Goal: Find contact information: Find contact information

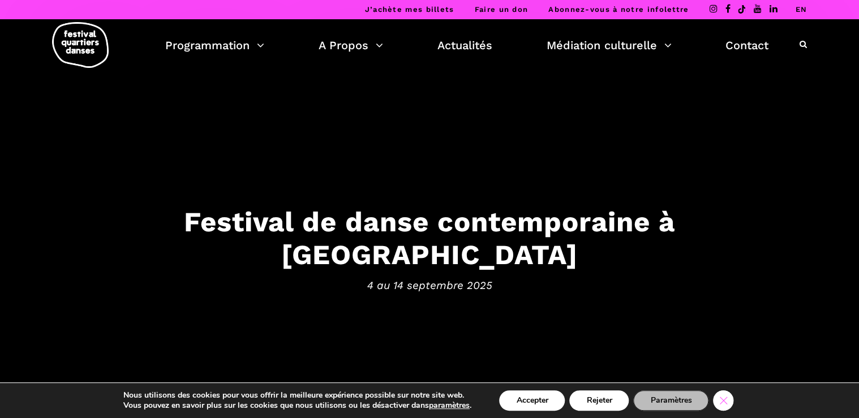
click at [731, 396] on icon "Close GDPR Cookie Banner" at bounding box center [723, 400] width 20 height 17
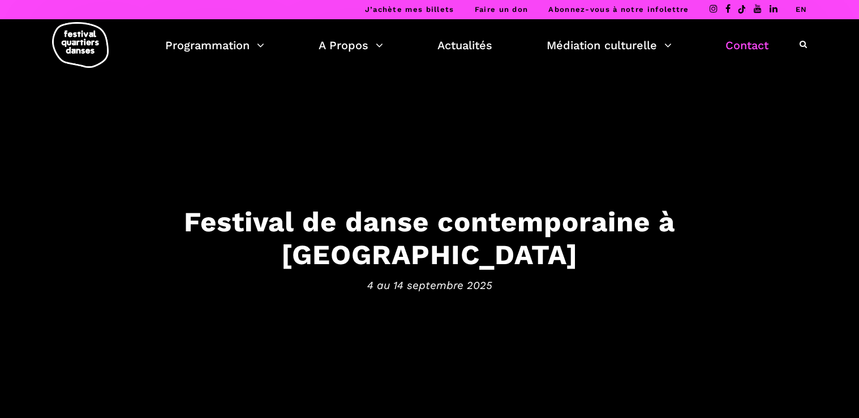
click at [752, 42] on link "Contact" at bounding box center [747, 45] width 43 height 19
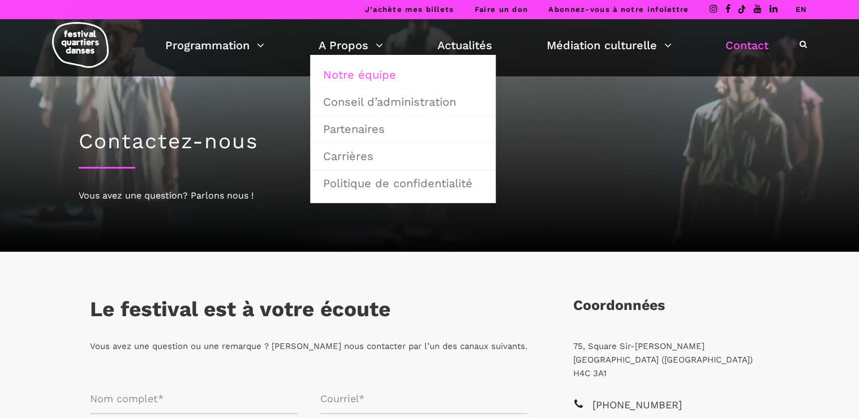
click at [348, 68] on link "Notre équipe" at bounding box center [402, 75] width 173 height 26
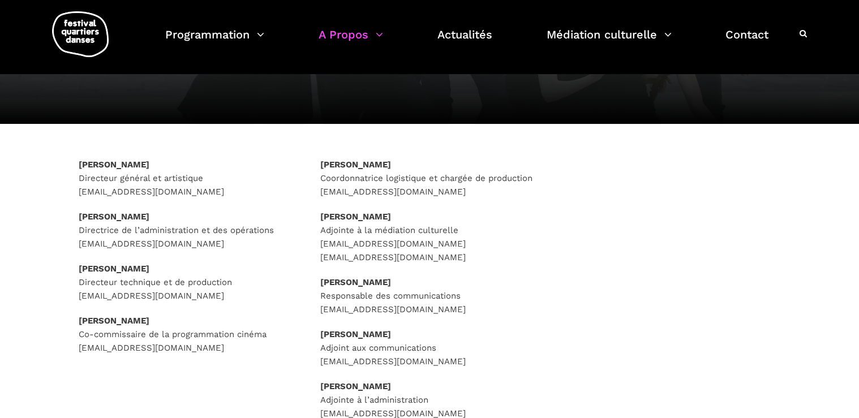
scroll to position [136, 0]
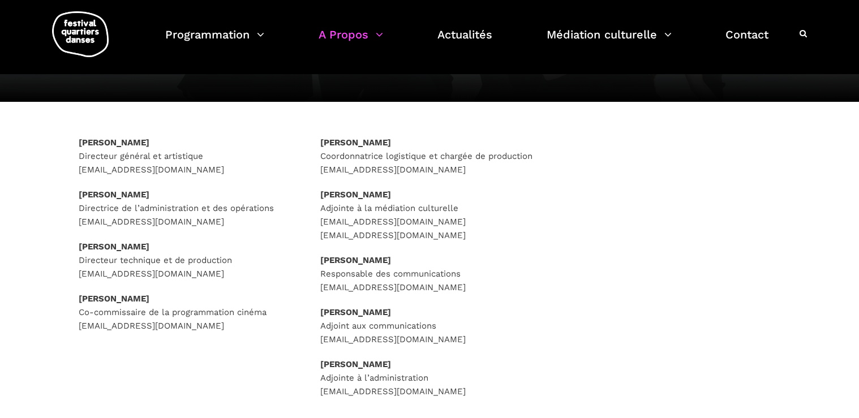
drag, startPoint x: 218, startPoint y: 167, endPoint x: 72, endPoint y: 166, distance: 146.6
click at [72, 166] on div "[PERSON_NAME] Directeur général et artistique [EMAIL_ADDRESS][DOMAIN_NAME] [PER…" at bounding box center [188, 248] width 242 height 225
copy p "[EMAIL_ADDRESS][DOMAIN_NAME]"
click at [262, 144] on p "[PERSON_NAME] Directeur général et artistique [EMAIL_ADDRESS][DOMAIN_NAME]" at bounding box center [188, 156] width 219 height 41
drag, startPoint x: 206, startPoint y: 156, endPoint x: 77, endPoint y: 156, distance: 129.0
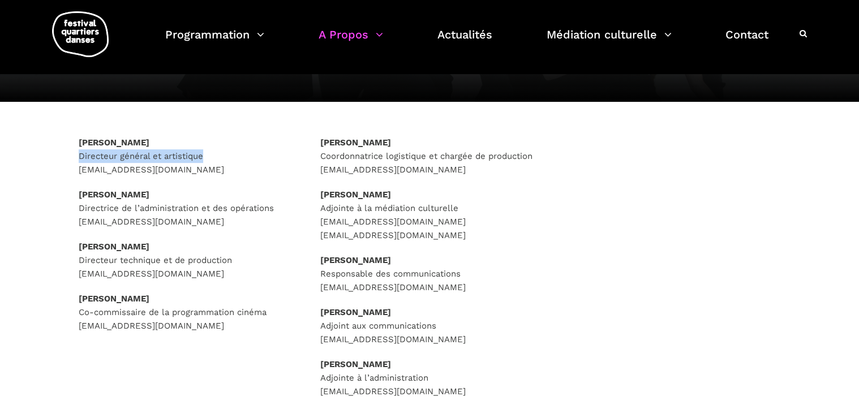
click at [77, 156] on div "[PERSON_NAME] Directeur général et artistique [EMAIL_ADDRESS][DOMAIN_NAME] [PER…" at bounding box center [188, 248] width 242 height 225
copy p "Directeur général et artistique"
